Goal: Book appointment/travel/reservation

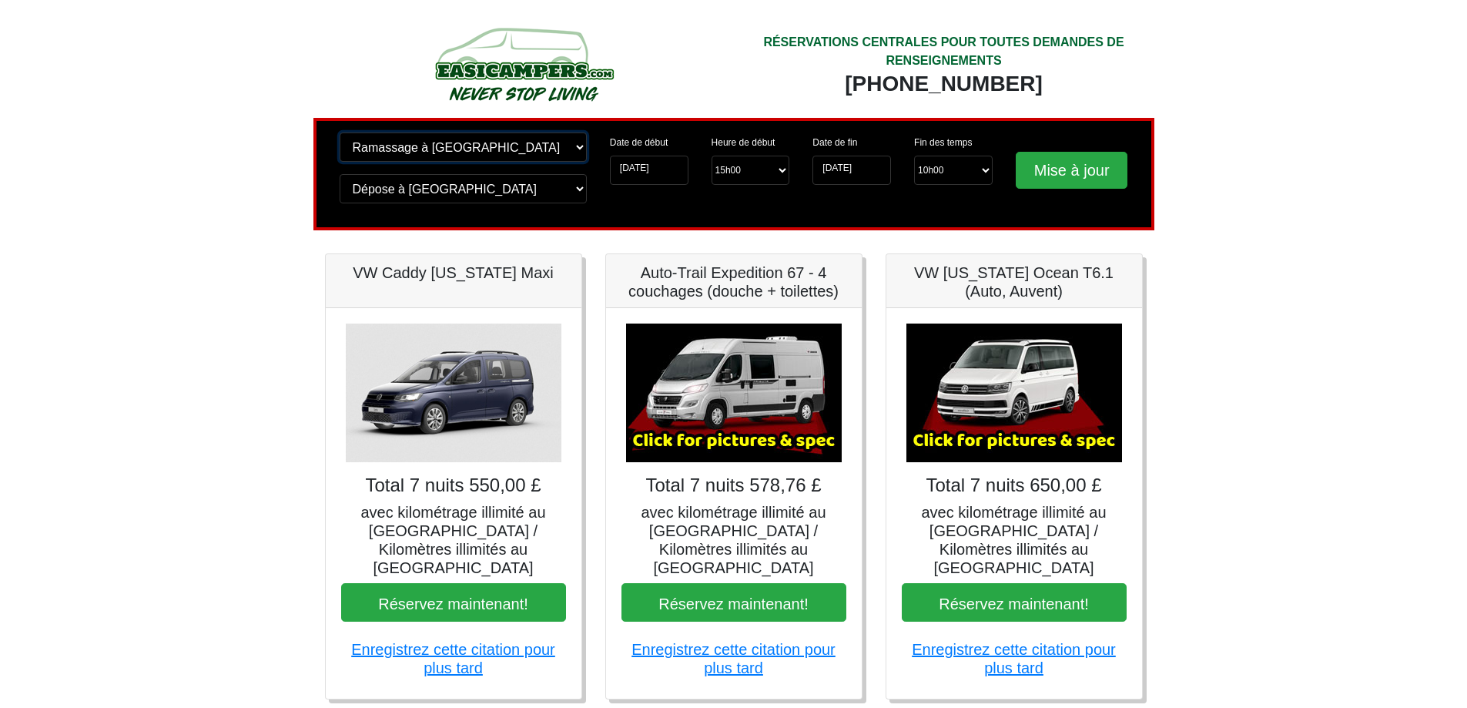
click at [573, 147] on select "Changer de lieu de prise en charge ? Ramassage à Édimbourg Aéroport de Birmingh…" at bounding box center [463, 146] width 247 height 29
select select "EDI"
click at [340, 132] on select "Changer de lieu de prise en charge ? Ramassage à Édimbourg Aéroport de Birmingh…" at bounding box center [463, 146] width 247 height 29
click at [503, 189] on select "Changer de lieu de dépôt ? Dépose à Édimbourg Aéroport de Birmingham Blackburn …" at bounding box center [463, 188] width 247 height 29
click at [340, 174] on select "Changer de lieu de dépôt ? Dépose à Édimbourg Aéroport de Birmingham Blackburn …" at bounding box center [463, 188] width 247 height 29
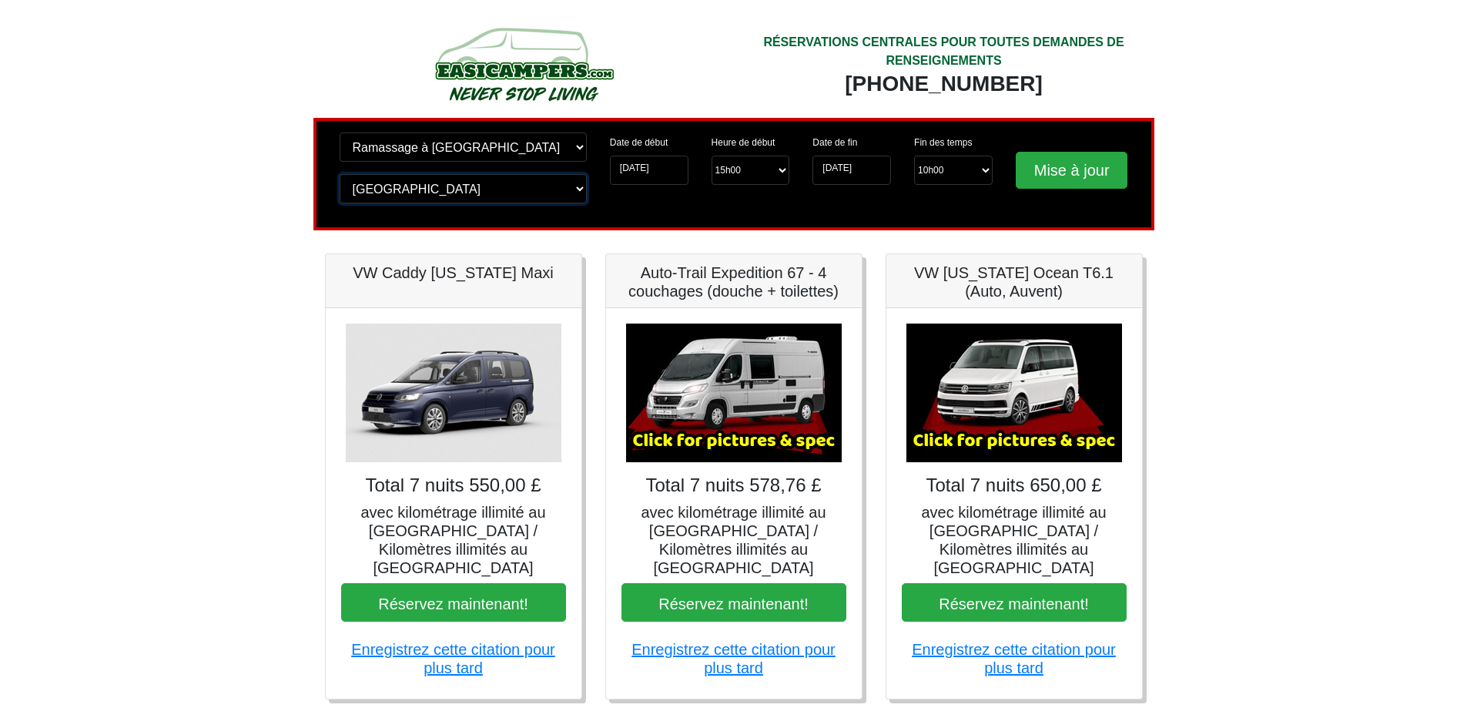
click at [480, 192] on select "Changer de lieu de dépôt ? Dépose à Édimbourg Aéroport de Birmingham Blackburn …" at bounding box center [463, 188] width 247 height 29
click at [340, 174] on select "Changer de lieu de dépôt ? Dépose à Édimbourg Aéroport de Birmingham Blackburn …" at bounding box center [463, 188] width 247 height 29
click at [484, 189] on select "Changer de lieu de dépôt ? Dépose à Édimbourg Aéroport de Birmingham Blackburn …" at bounding box center [463, 188] width 247 height 29
select select "EDI"
click at [340, 174] on select "Changer de lieu de dépôt ? Dépose à Édimbourg Aéroport de Birmingham Blackburn …" at bounding box center [463, 188] width 247 height 29
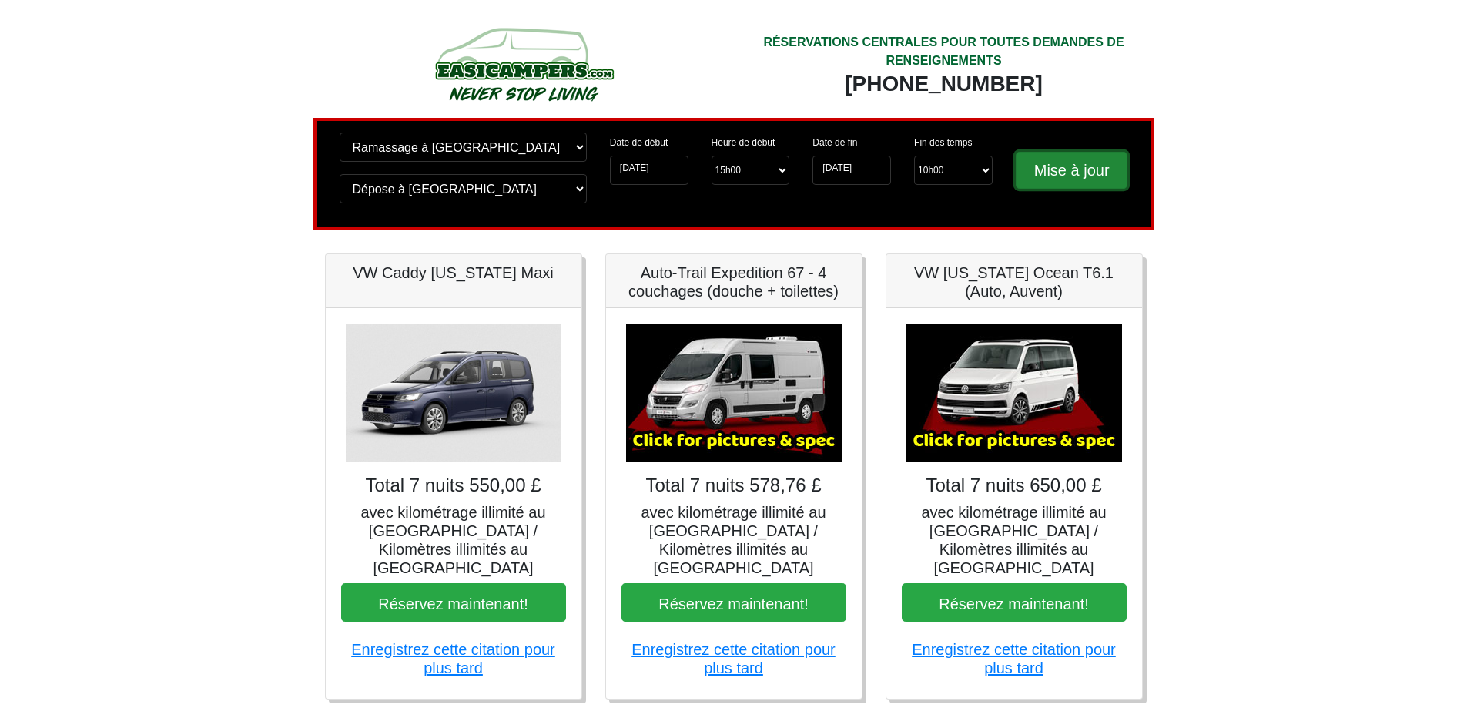
click at [1067, 172] on input "Mise à jour" at bounding box center [1072, 170] width 112 height 37
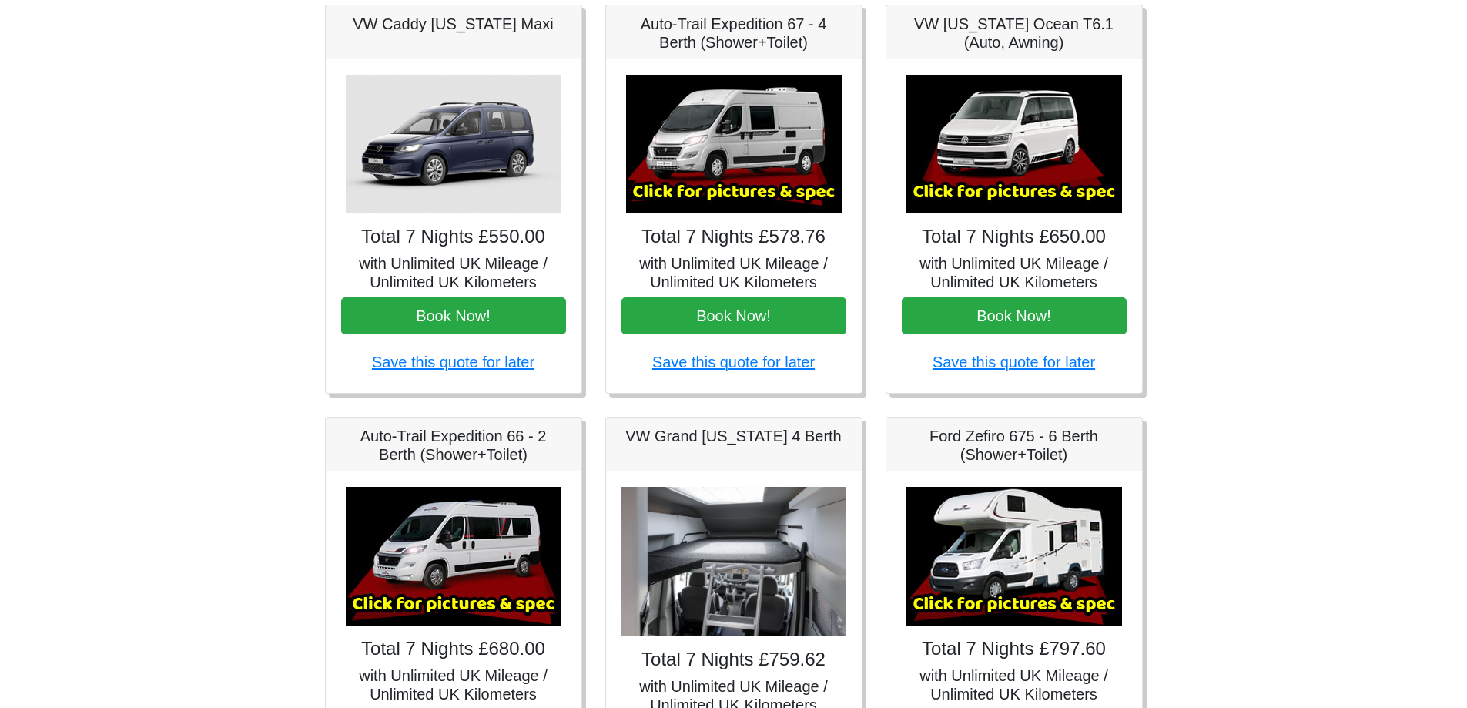
scroll to position [385, 0]
